Goal: Task Accomplishment & Management: Manage account settings

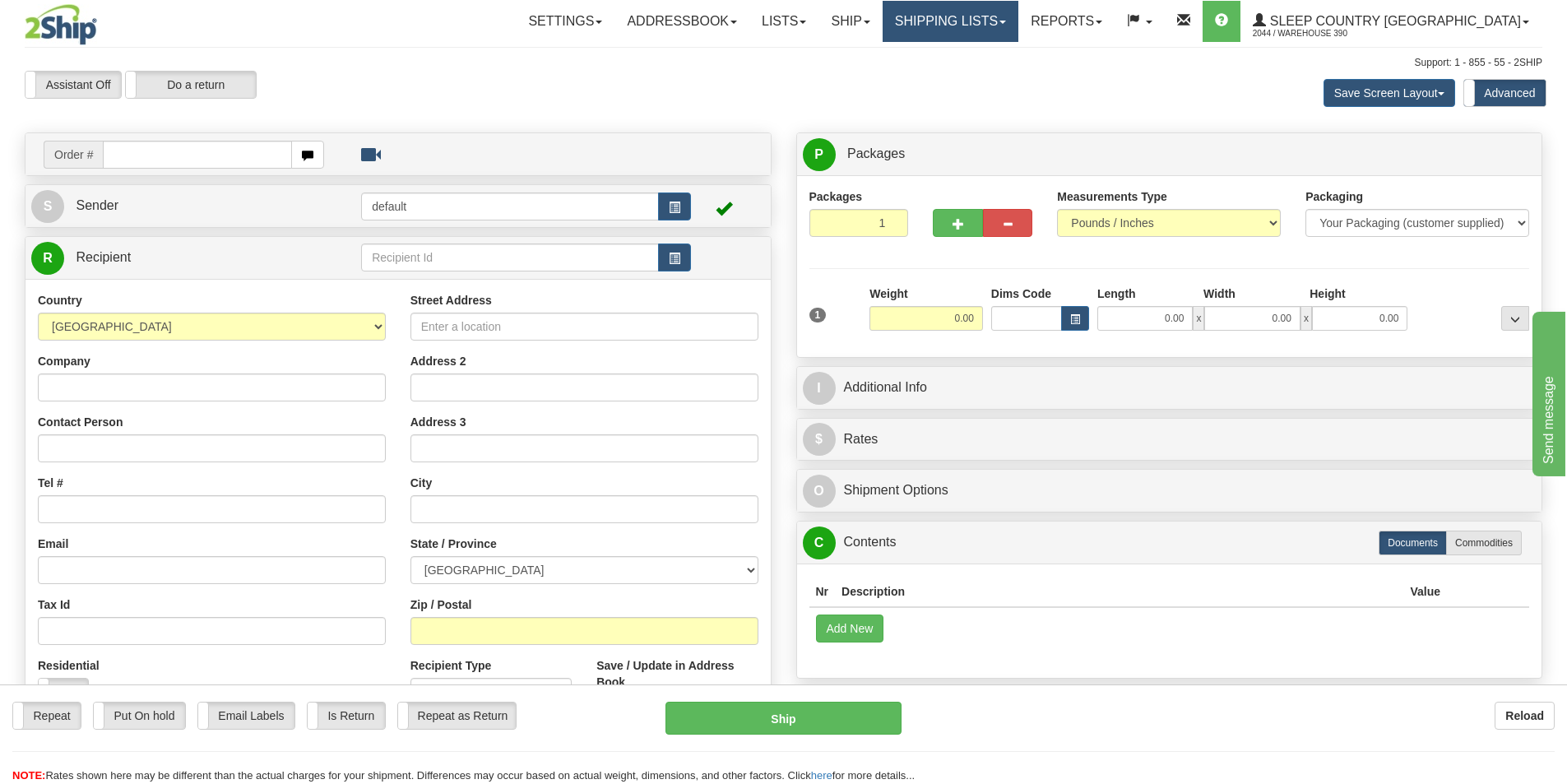
click at [1018, 28] on link "Shipping lists" at bounding box center [950, 22] width 136 height 41
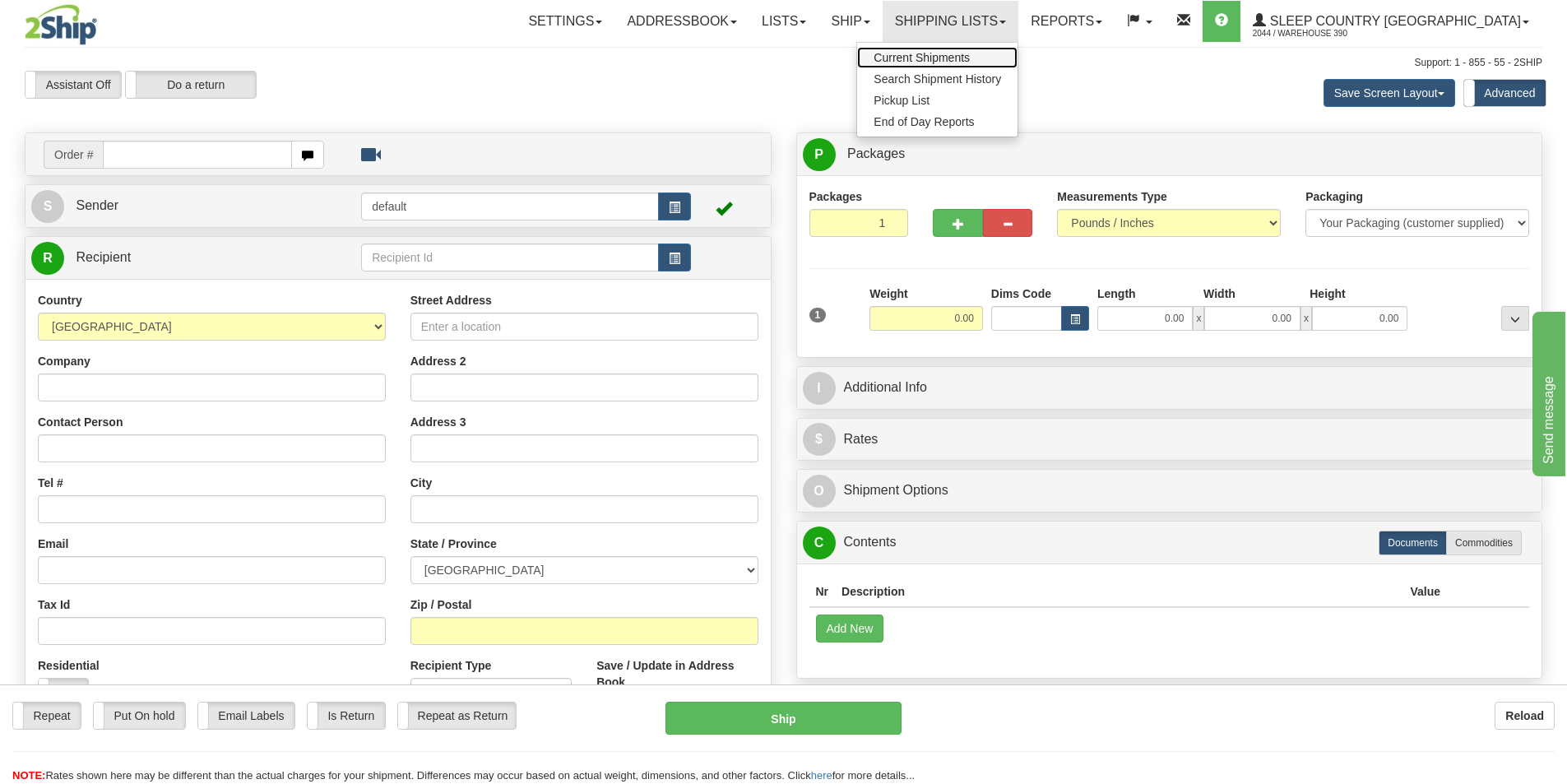
click at [1018, 48] on link "Current Shipments" at bounding box center [937, 57] width 161 height 22
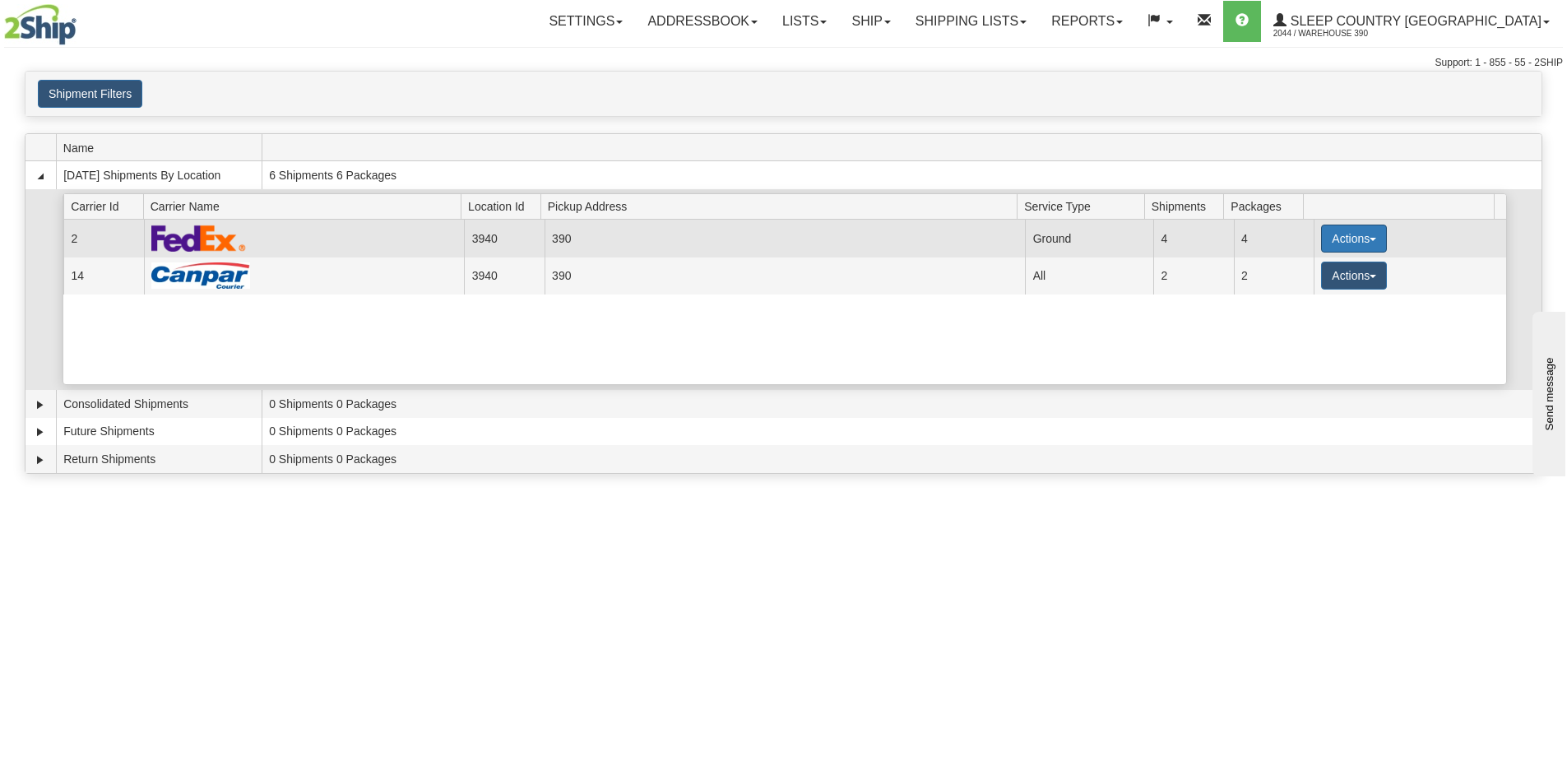
click at [1350, 237] on button "Actions" at bounding box center [1354, 238] width 66 height 28
click at [1304, 289] on span "Close" at bounding box center [1290, 290] width 38 height 11
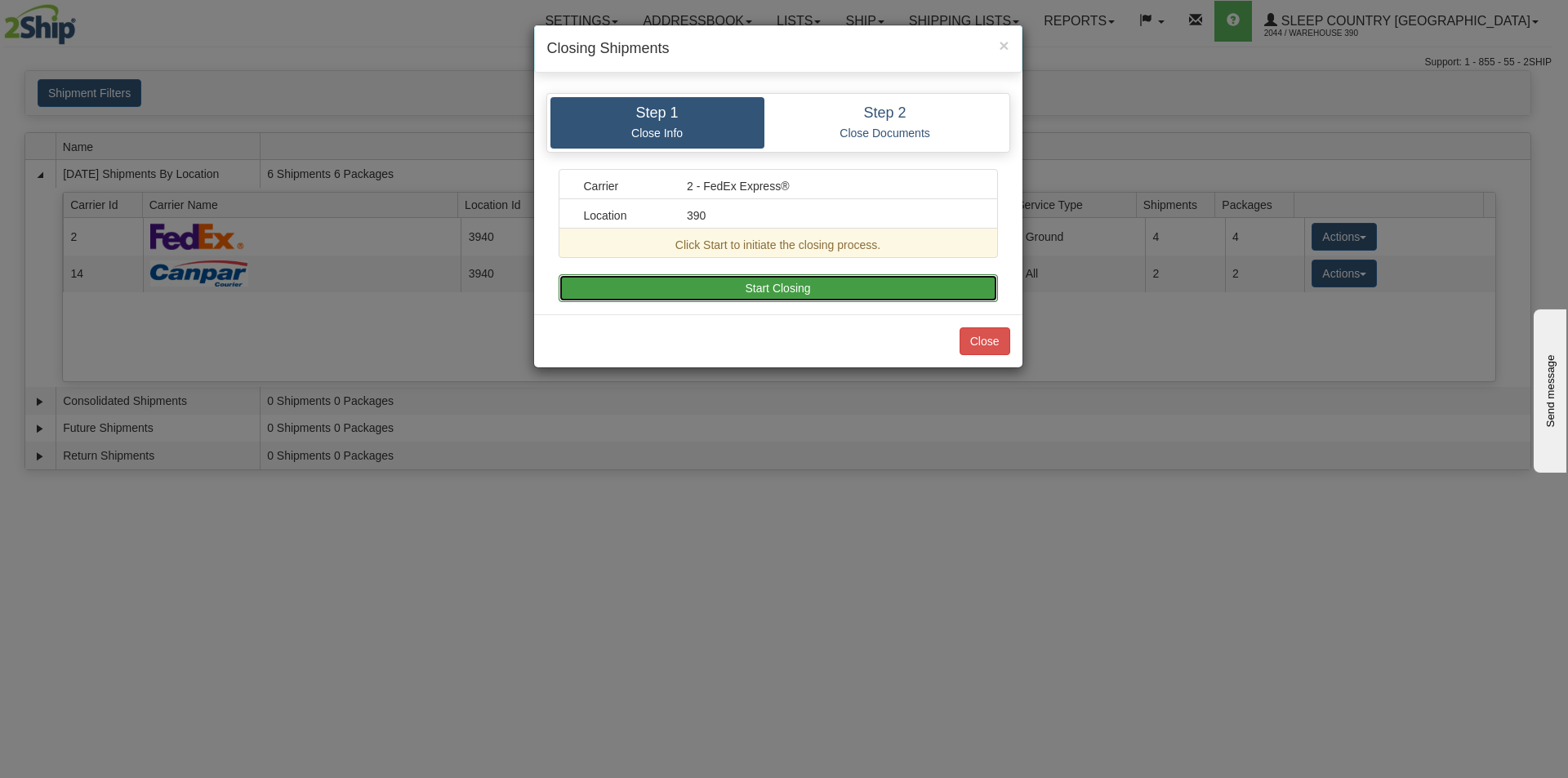
click at [825, 282] on button "Start Closing" at bounding box center [778, 288] width 439 height 27
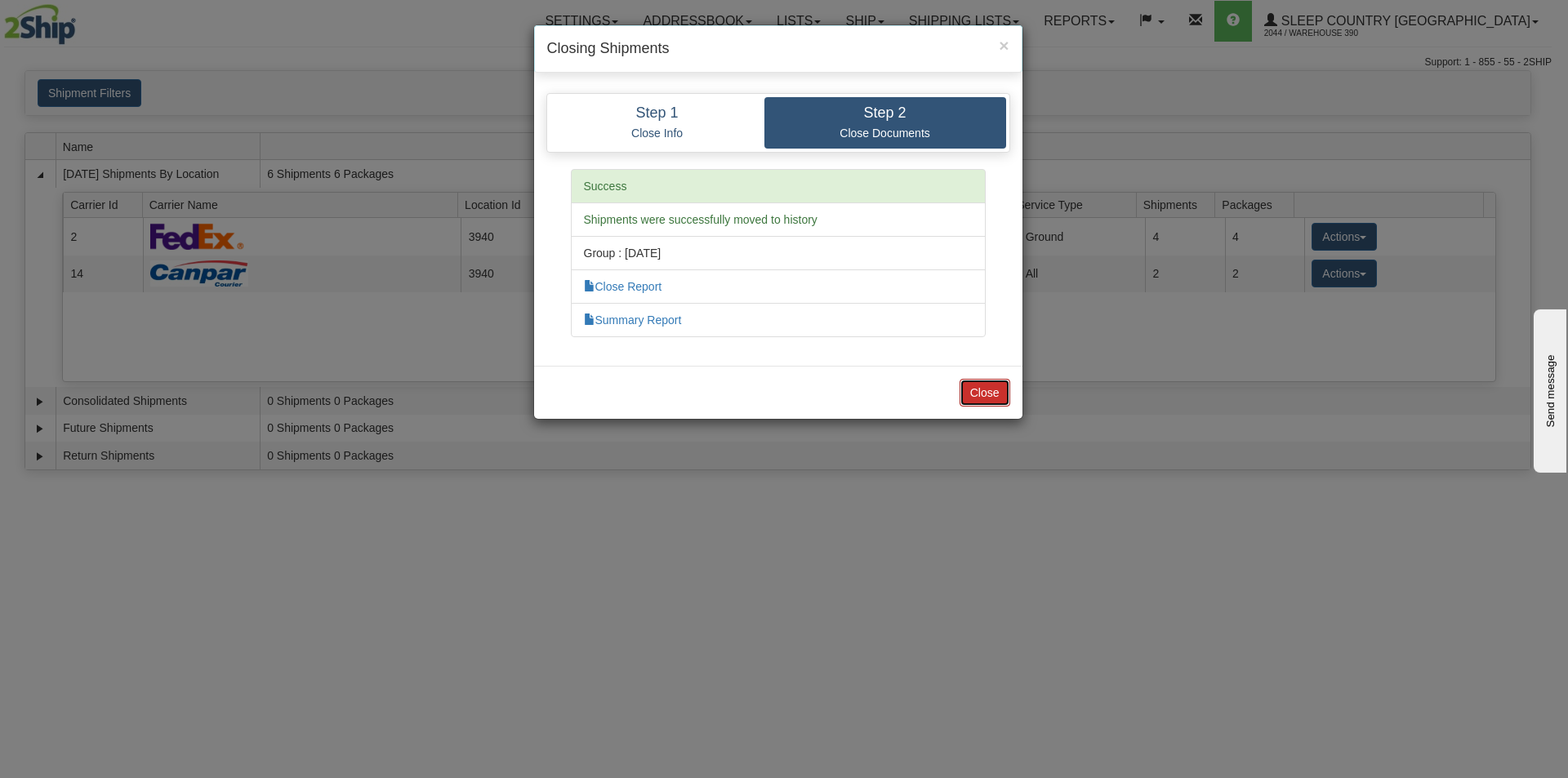
click at [992, 388] on button "Close" at bounding box center [984, 392] width 51 height 27
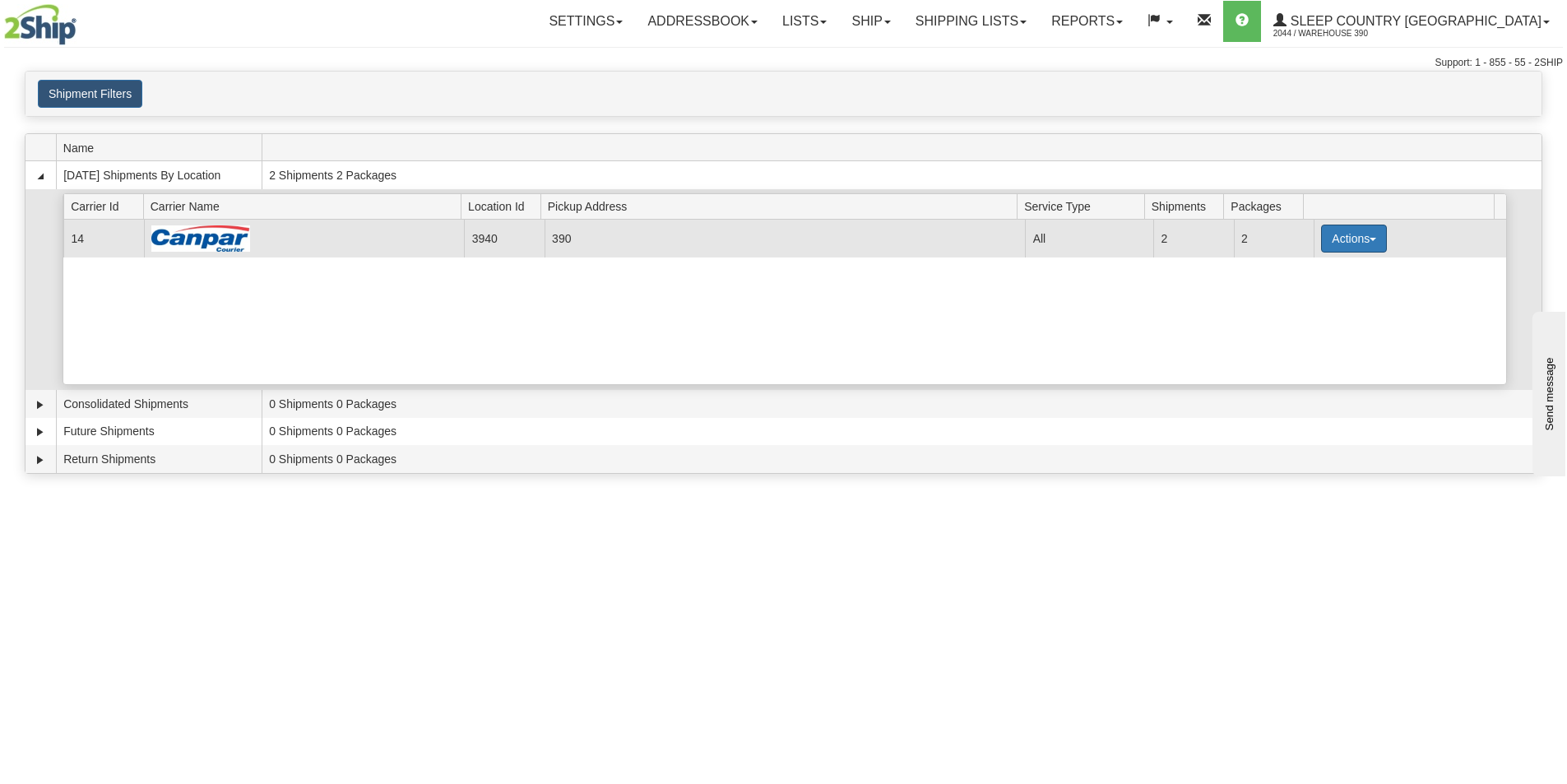
click at [1346, 251] on td "Actions Details Close Pickup Zip Print" at bounding box center [1410, 237] width 193 height 37
click at [1335, 246] on button "Actions" at bounding box center [1354, 238] width 66 height 28
click at [1302, 285] on span "Close" at bounding box center [1290, 290] width 38 height 11
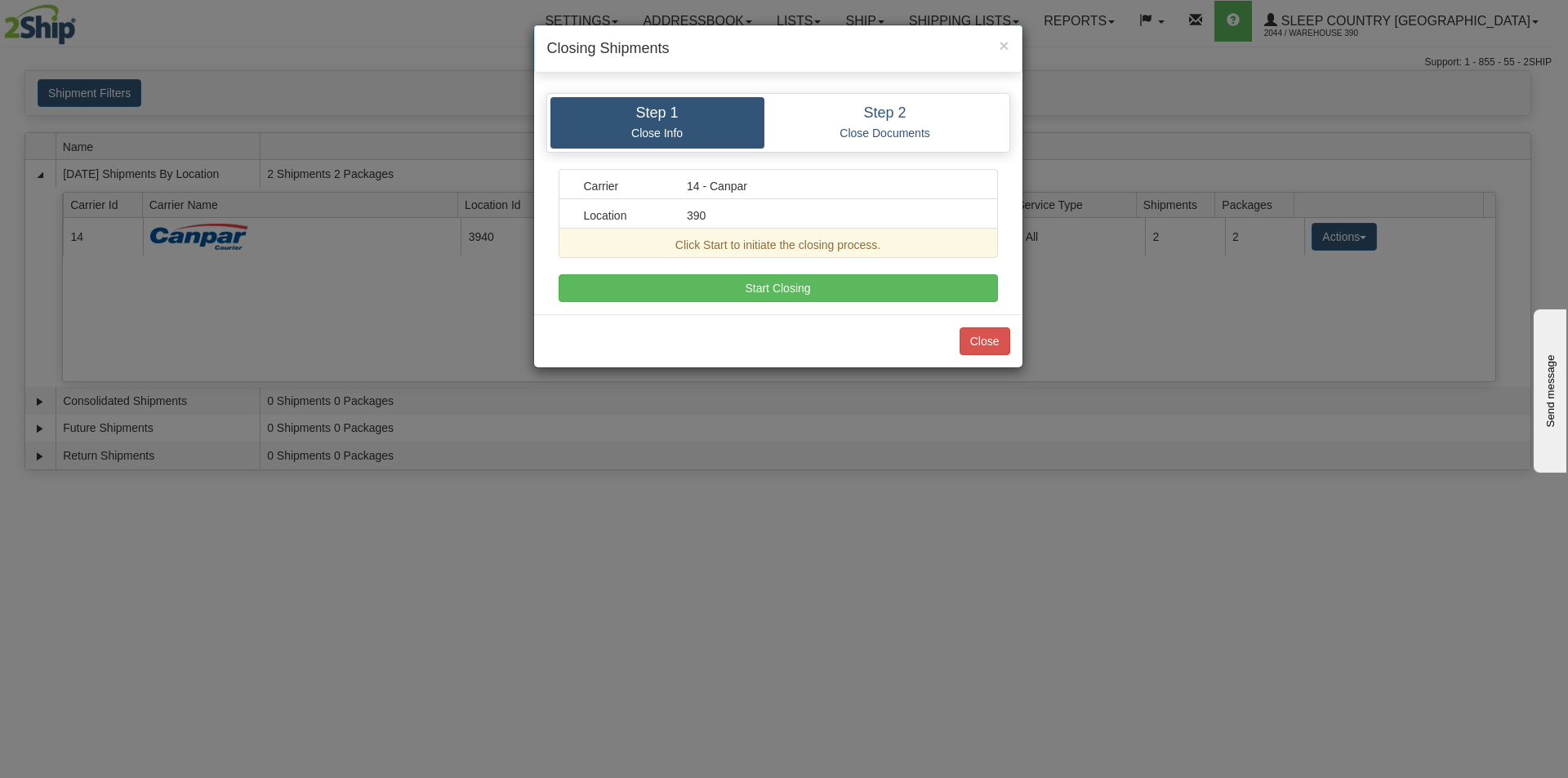
click at [797, 272] on div "Carrier 14 - Canpar Location 390 Click Start to initiate the closing process. A…" at bounding box center [778, 235] width 439 height 133
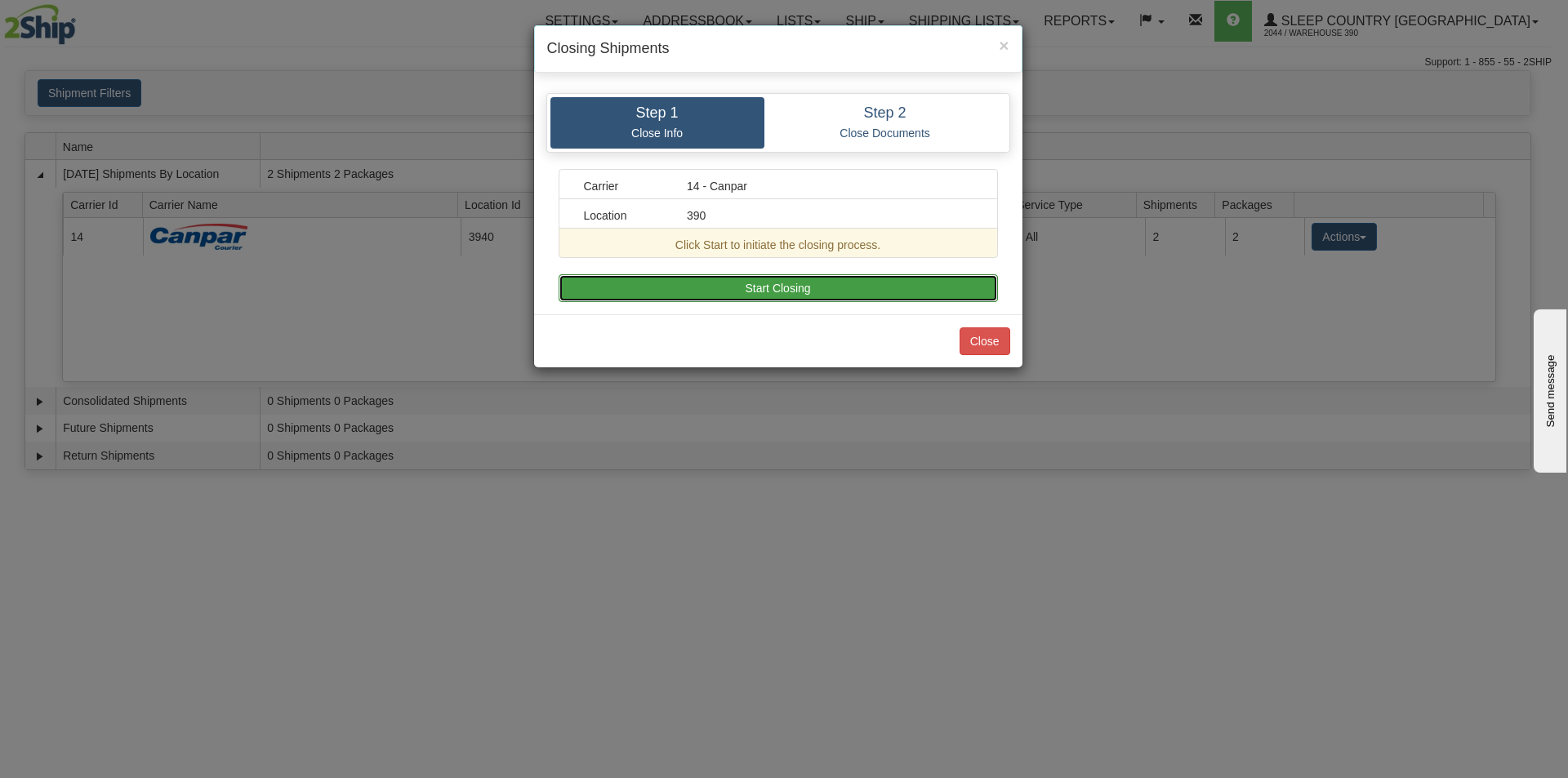
click at [800, 289] on button "Start Closing" at bounding box center [778, 288] width 439 height 27
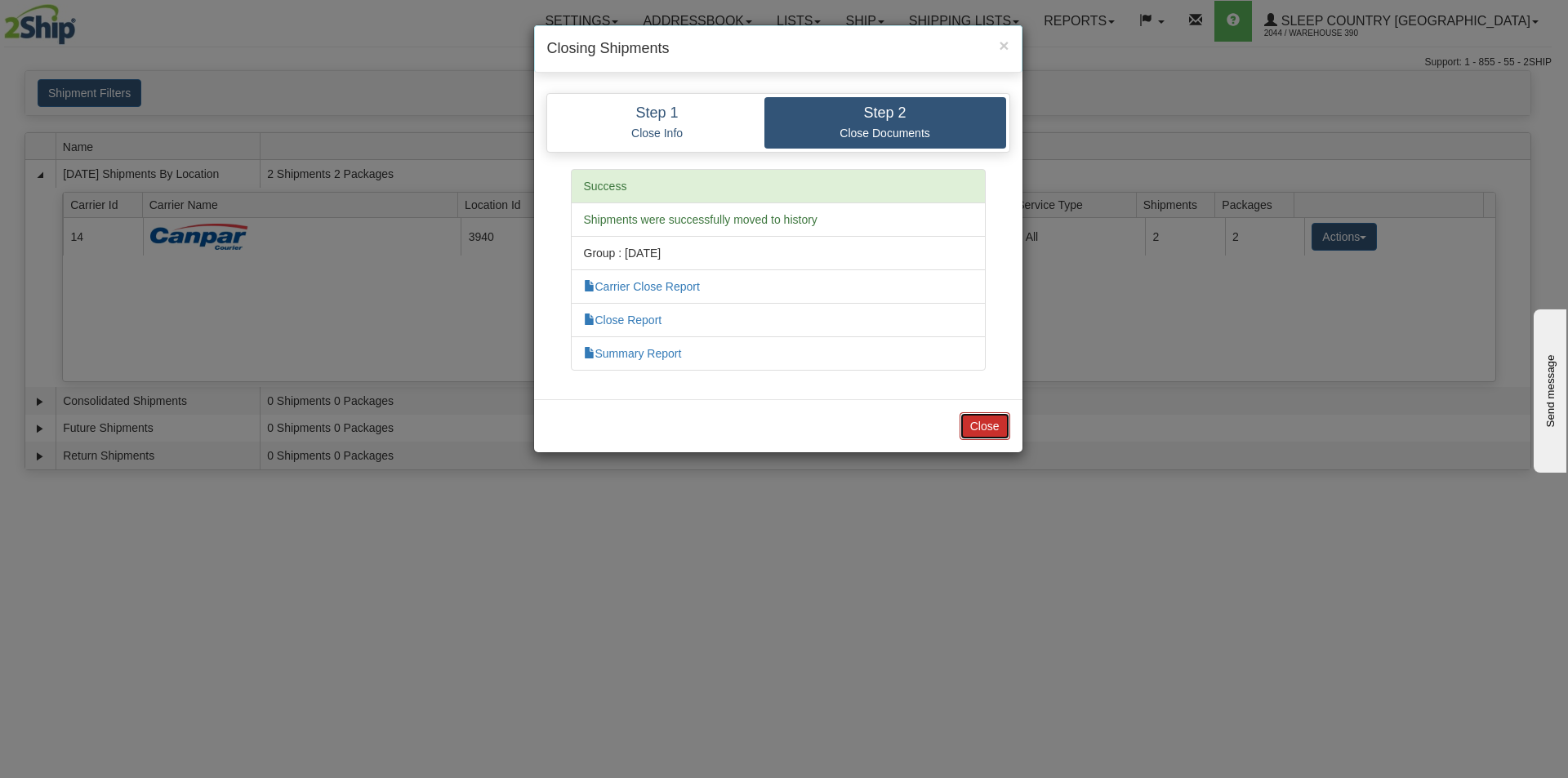
click at [984, 417] on button "Close" at bounding box center [984, 426] width 51 height 27
